Goal: Information Seeking & Learning: Learn about a topic

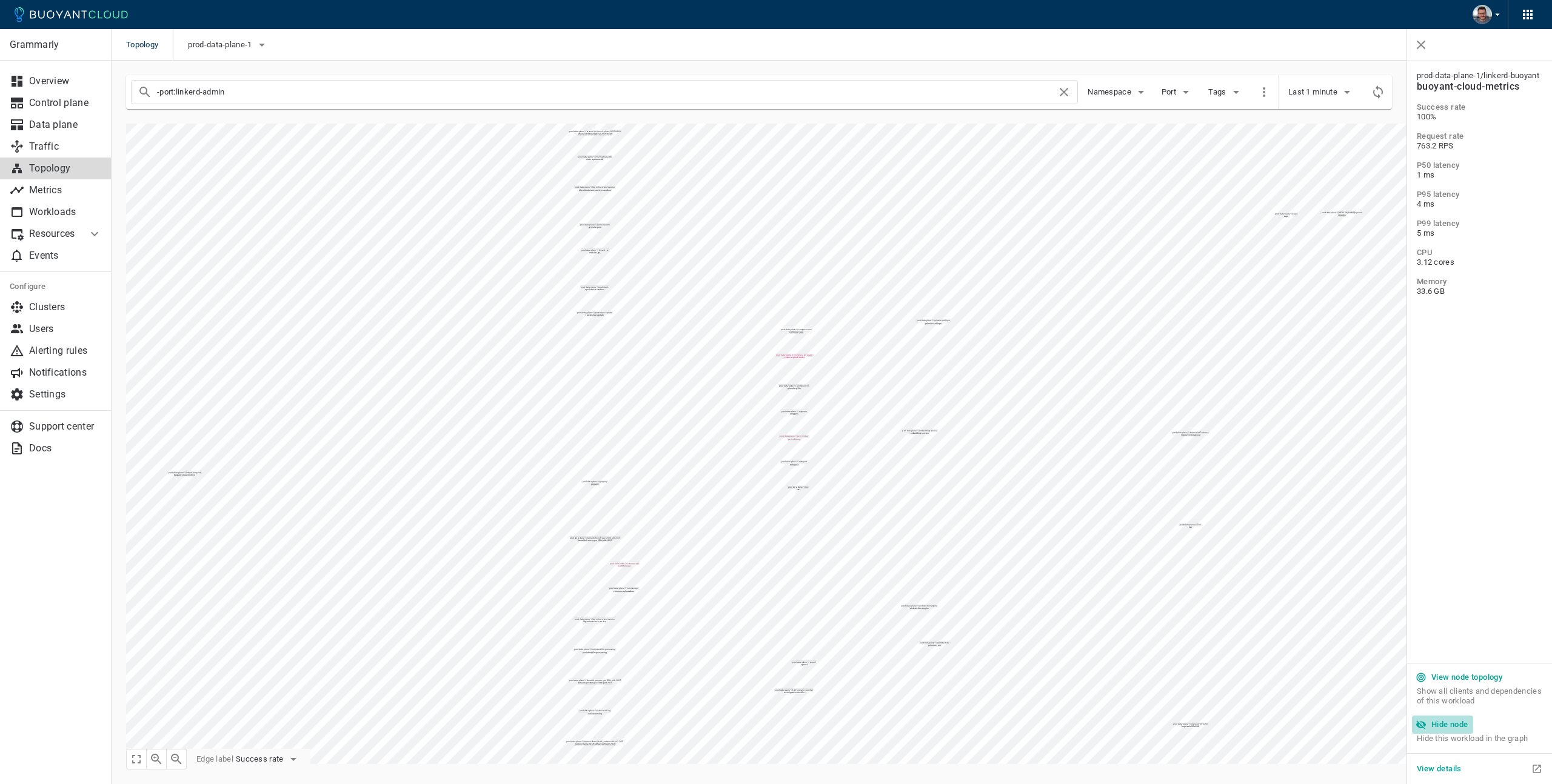
click at [1445, 724] on h5 "Hide node" at bounding box center [1449, 725] width 37 height 10
click at [1449, 726] on h5 "Hide node" at bounding box center [1449, 725] width 37 height 10
click at [1443, 726] on h5 "Hide node" at bounding box center [1449, 725] width 37 height 10
